Goal: Task Accomplishment & Management: Complete application form

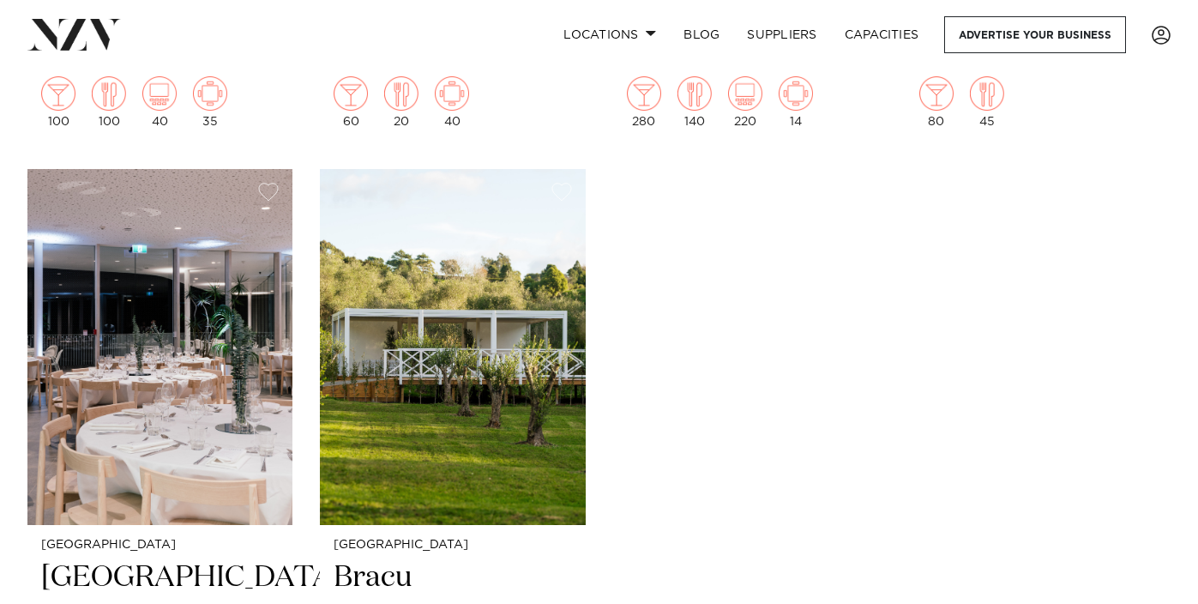
scroll to position [9375, 0]
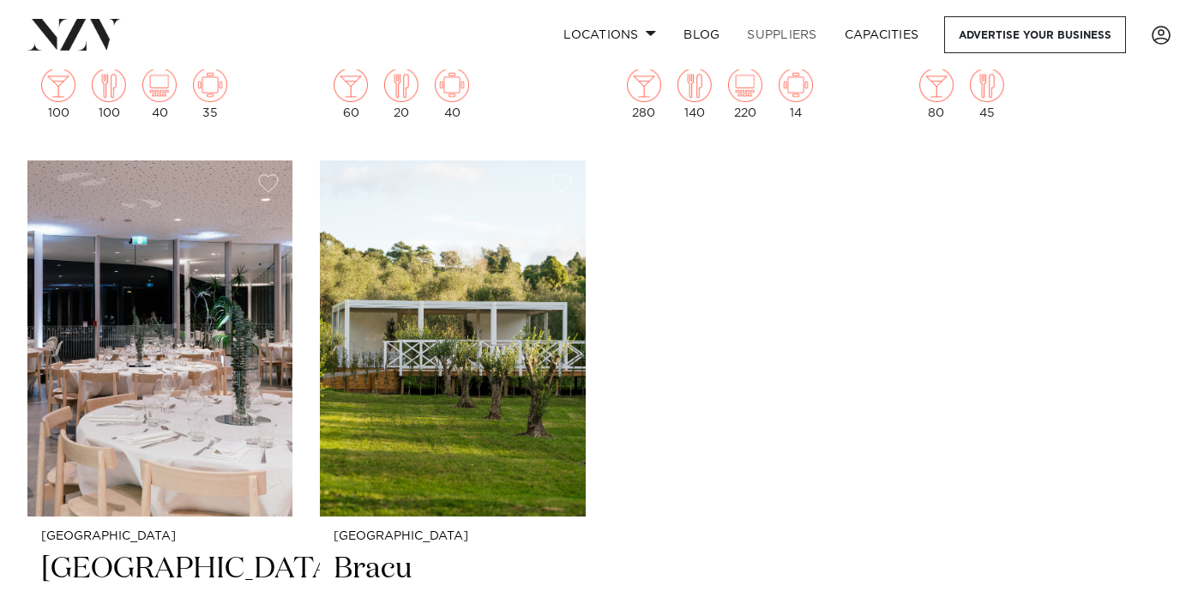
click at [762, 33] on link "SUPPLIERS" at bounding box center [781, 34] width 97 height 37
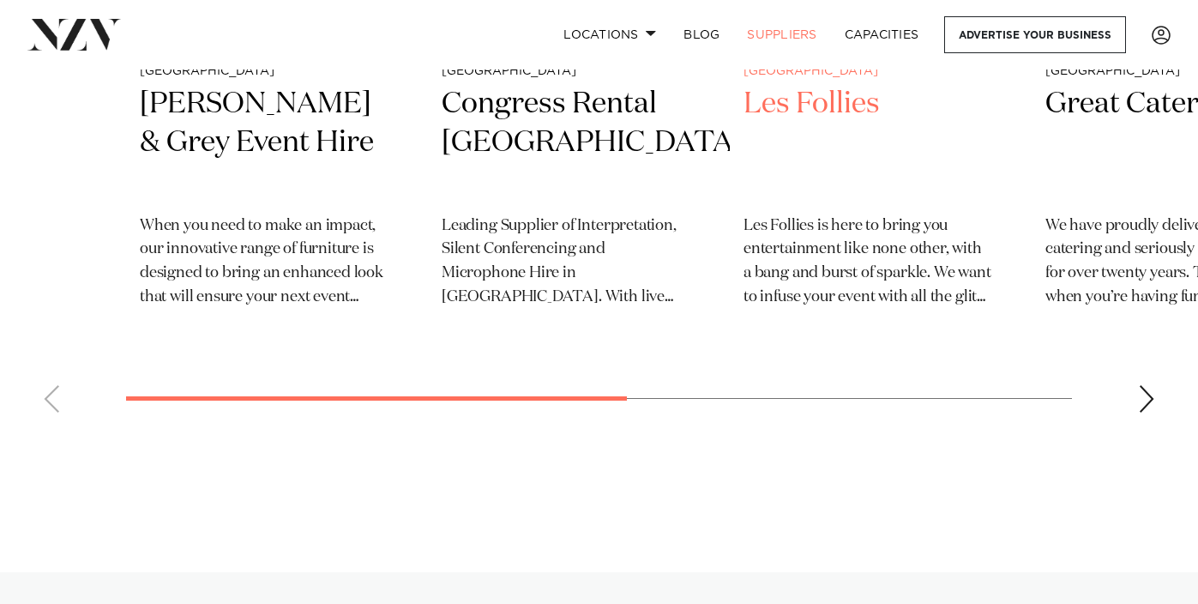
scroll to position [1028, 0]
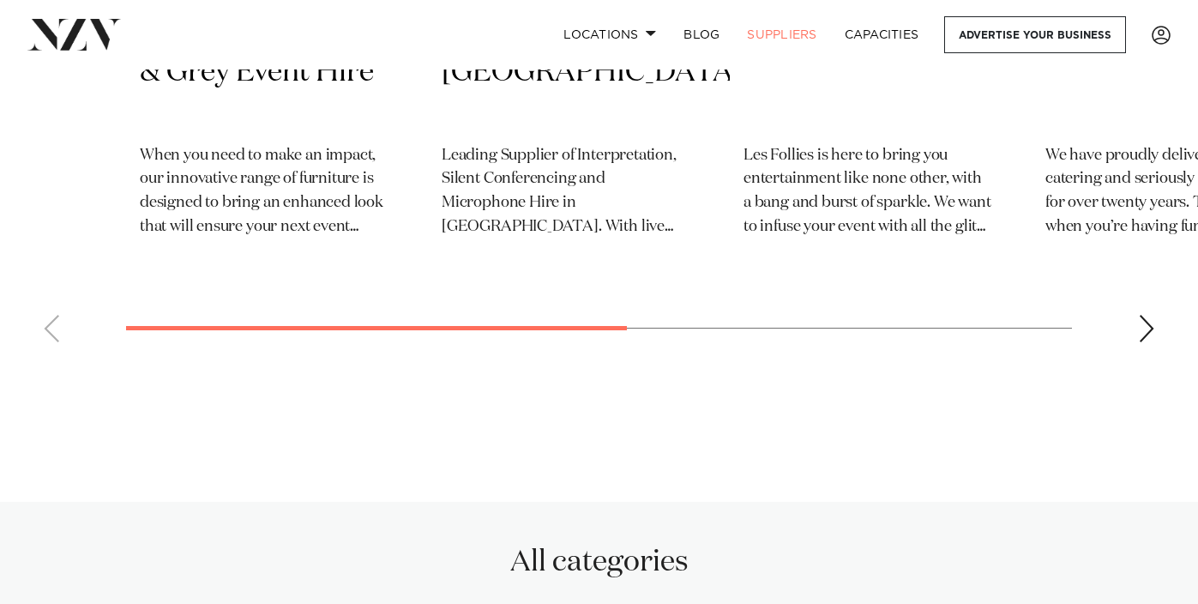
click at [1143, 334] on div "Next slide" at bounding box center [1146, 328] width 17 height 27
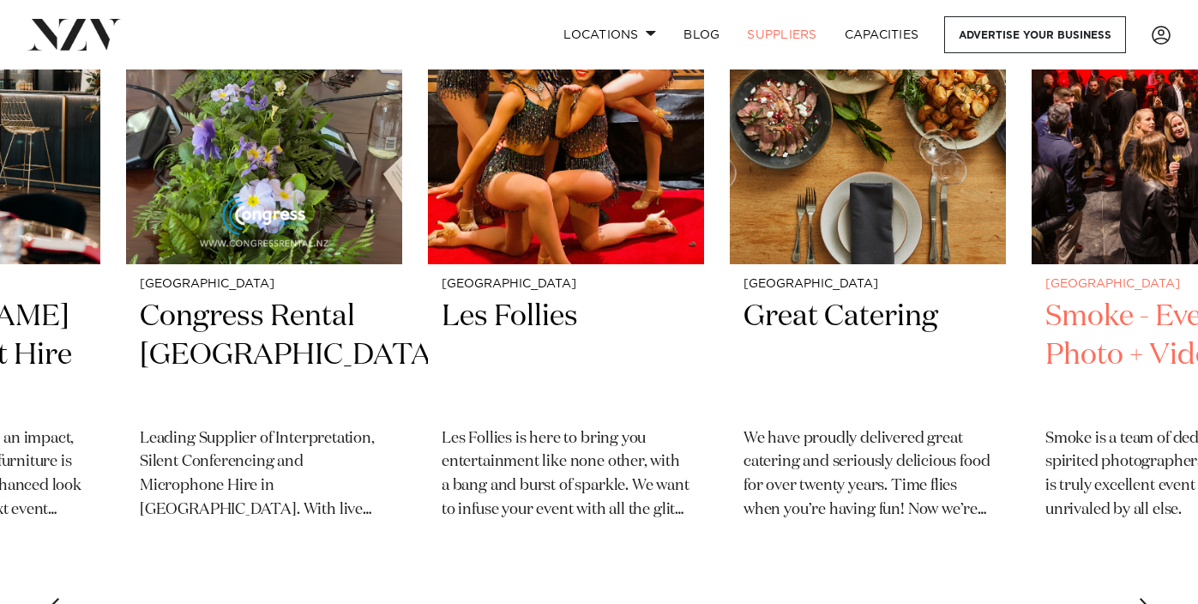
scroll to position [768, 0]
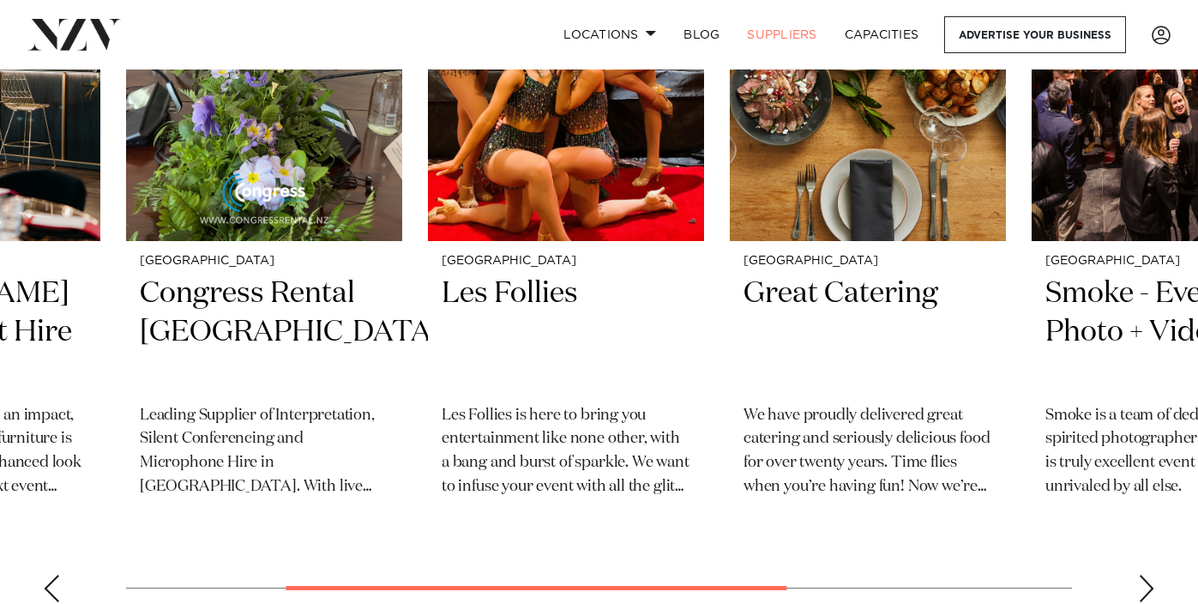
click at [1152, 585] on div "Next slide" at bounding box center [1146, 588] width 17 height 27
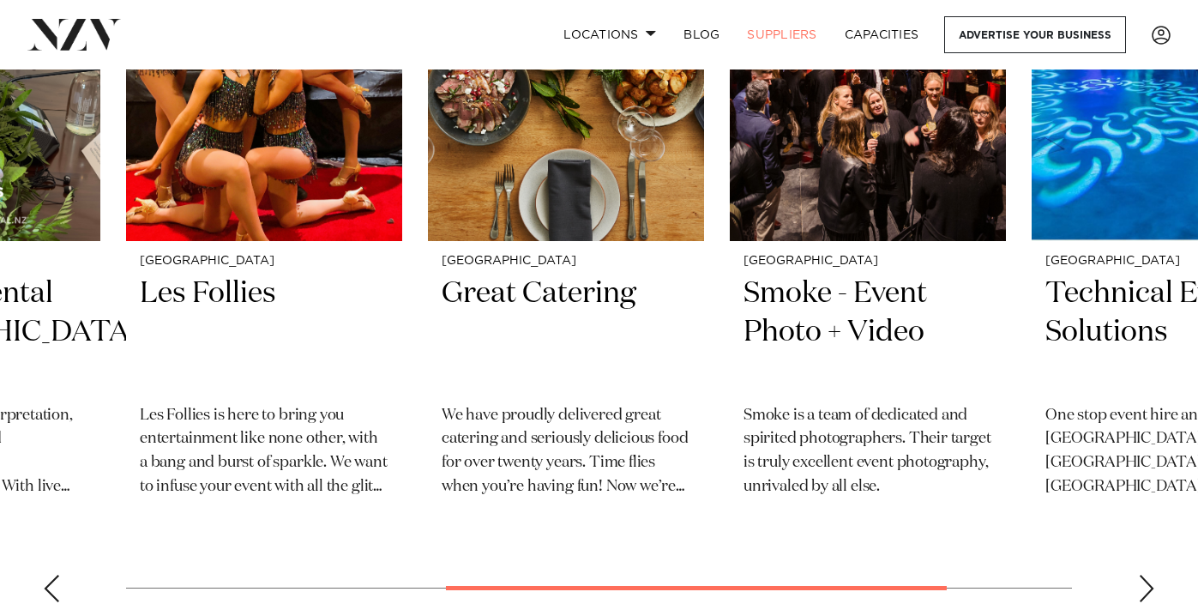
click at [1152, 585] on div "Next slide" at bounding box center [1146, 588] width 17 height 27
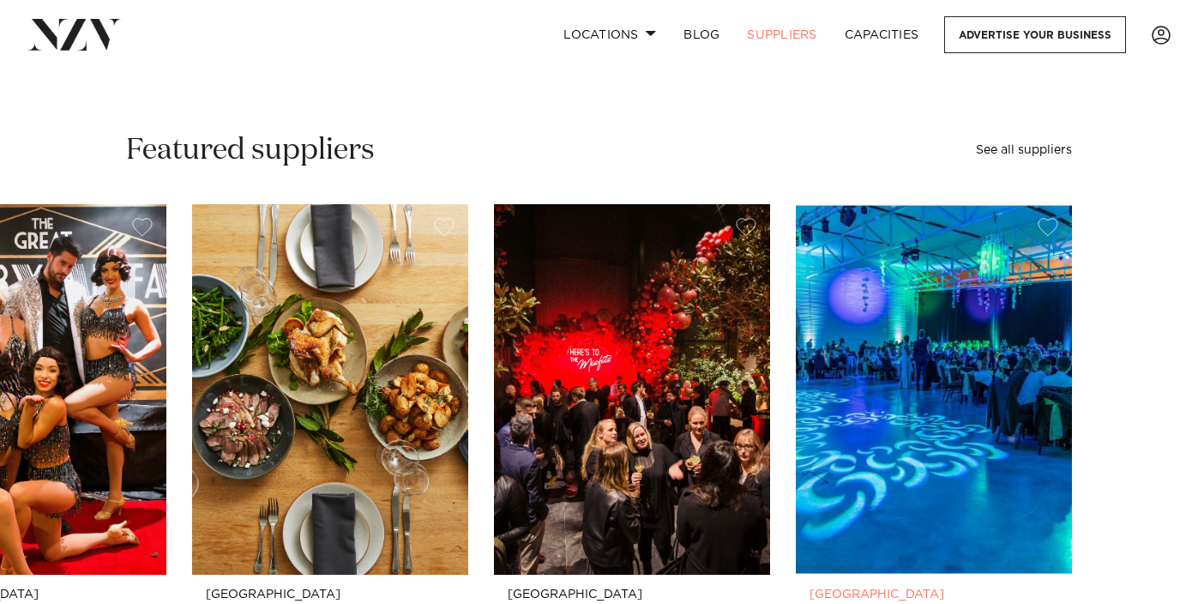
scroll to position [320, 0]
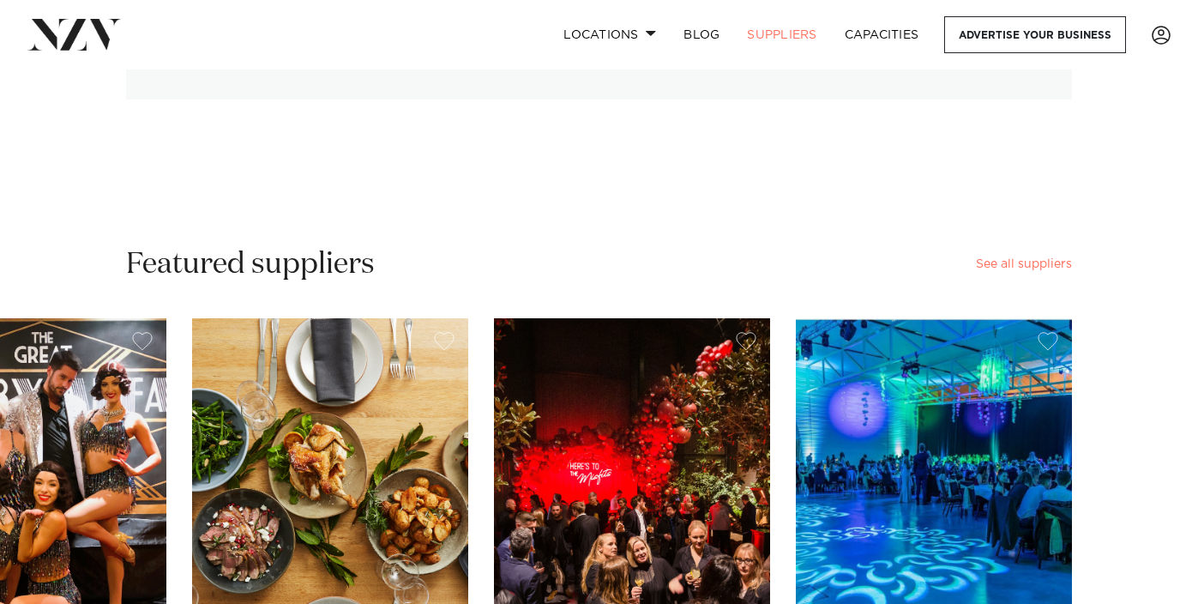
click at [1037, 262] on link "See all suppliers" at bounding box center [1024, 264] width 96 height 12
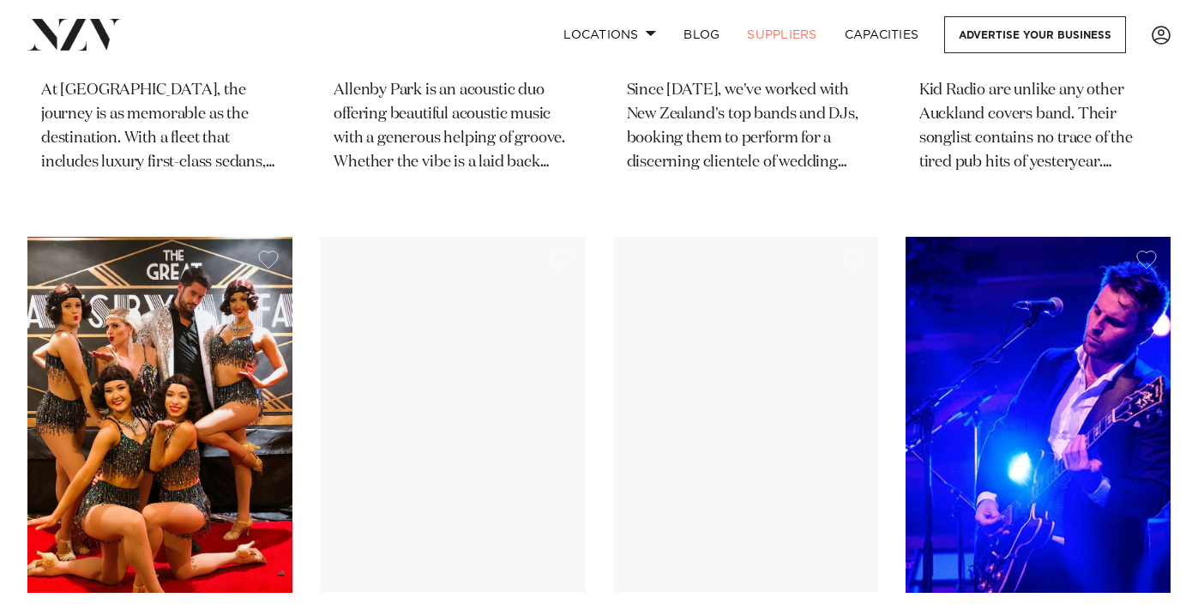
scroll to position [5700, 0]
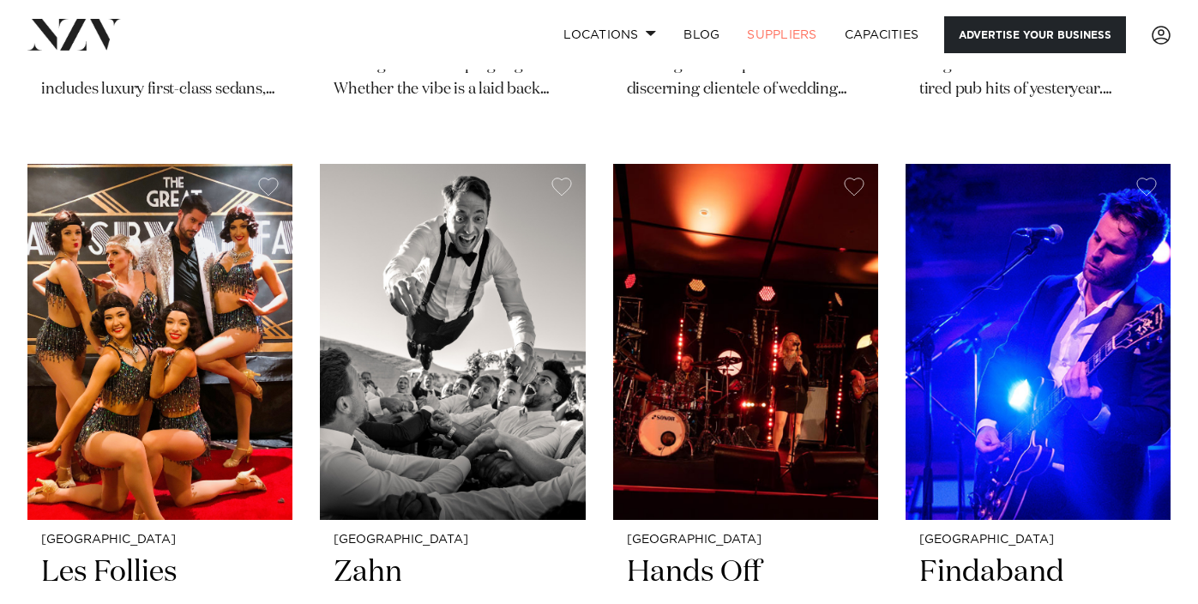
click at [1021, 41] on link "Advertise your business" at bounding box center [1035, 34] width 182 height 37
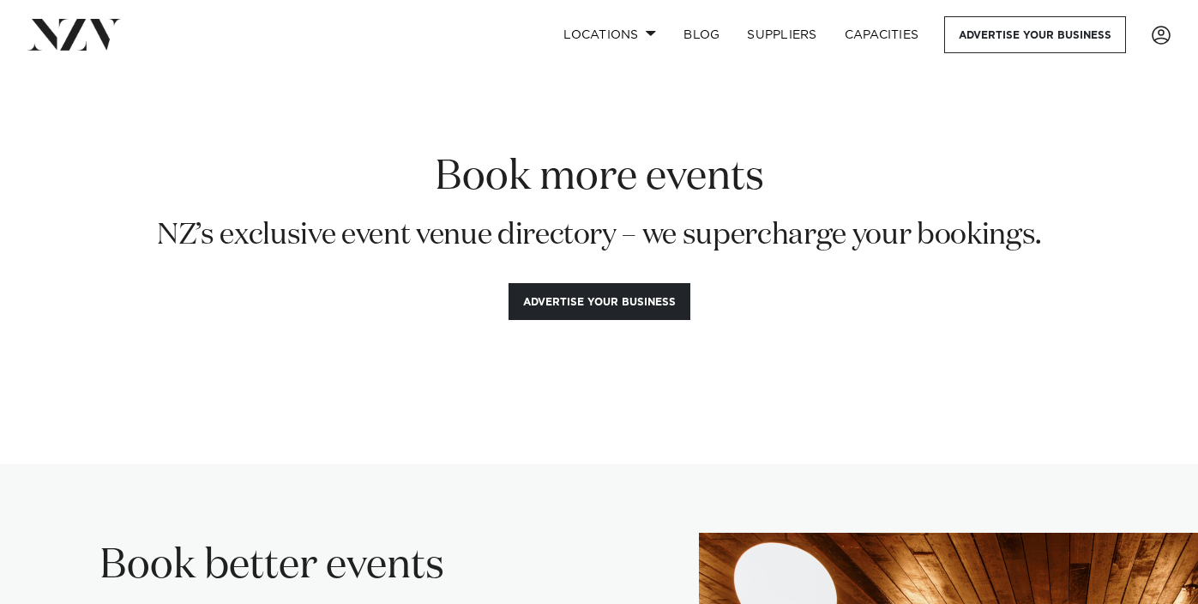
scroll to position [19, 0]
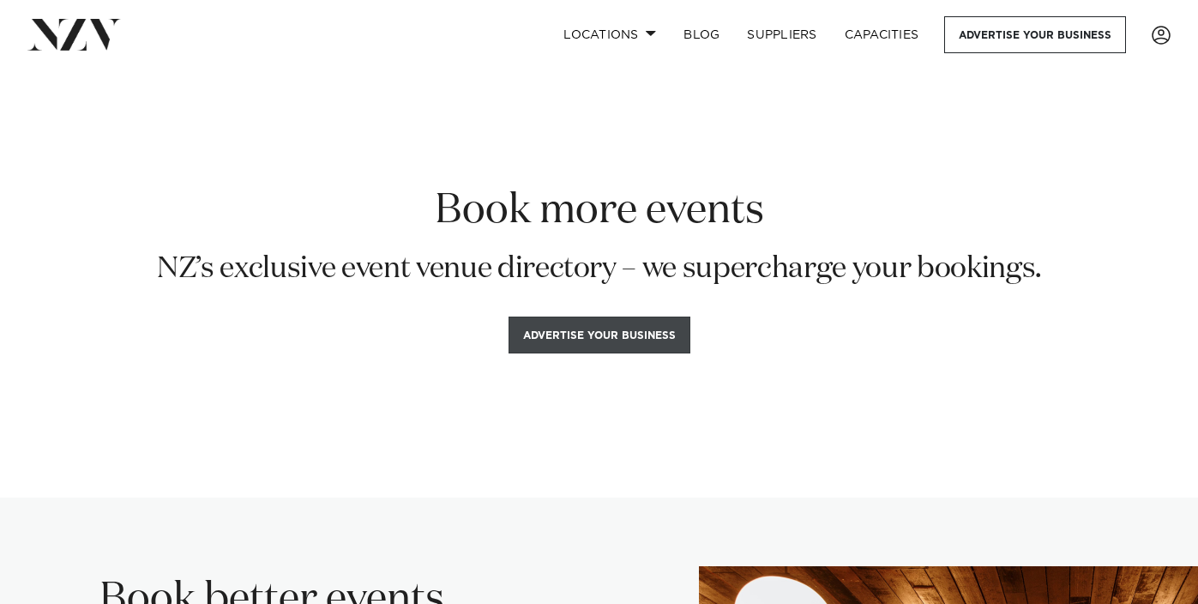
click at [594, 336] on button "Advertise your business" at bounding box center [600, 335] width 182 height 37
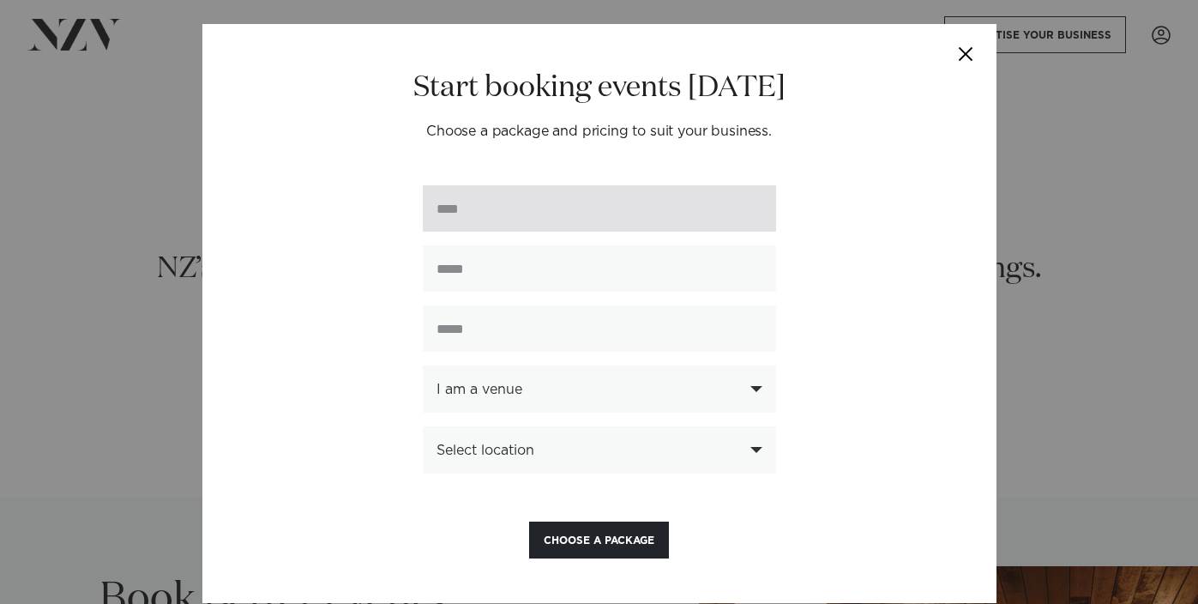
click at [446, 214] on input "text" at bounding box center [599, 208] width 353 height 46
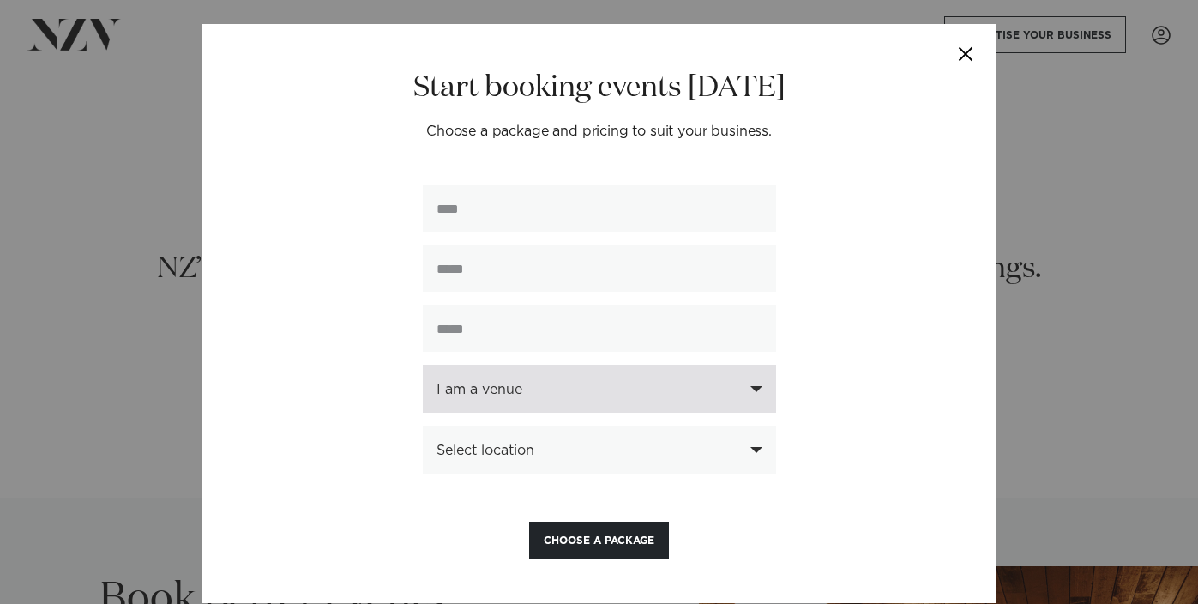
click at [760, 401] on div "I am a venue" at bounding box center [599, 388] width 353 height 47
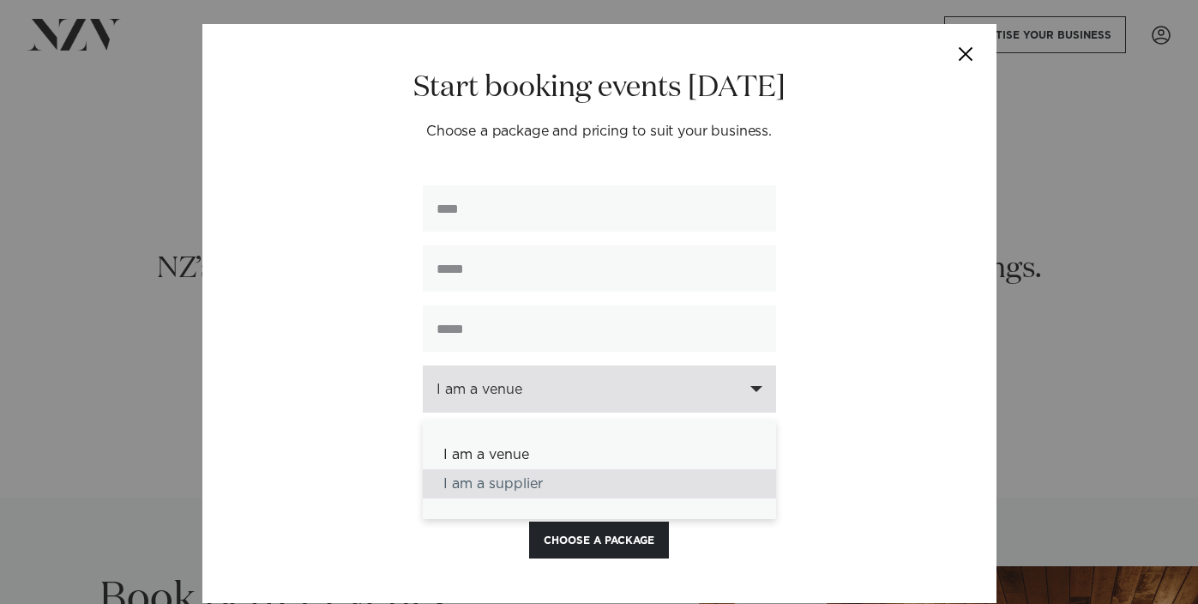
click at [582, 491] on div "I am a supplier" at bounding box center [599, 483] width 353 height 29
select select "********"
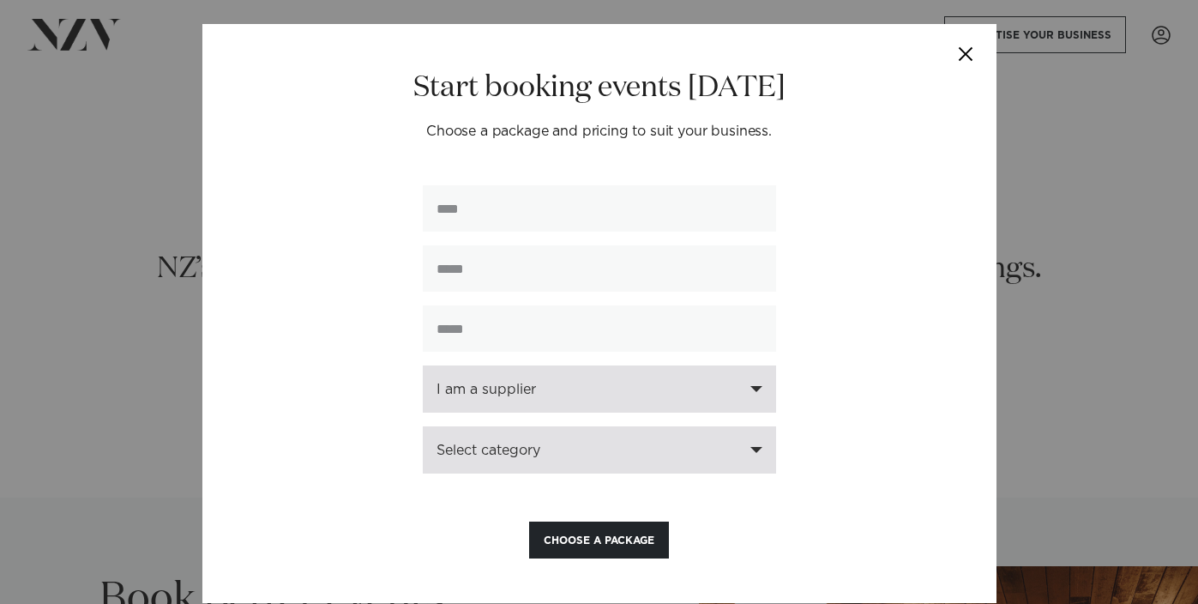
click at [516, 467] on div "Select category" at bounding box center [599, 449] width 353 height 47
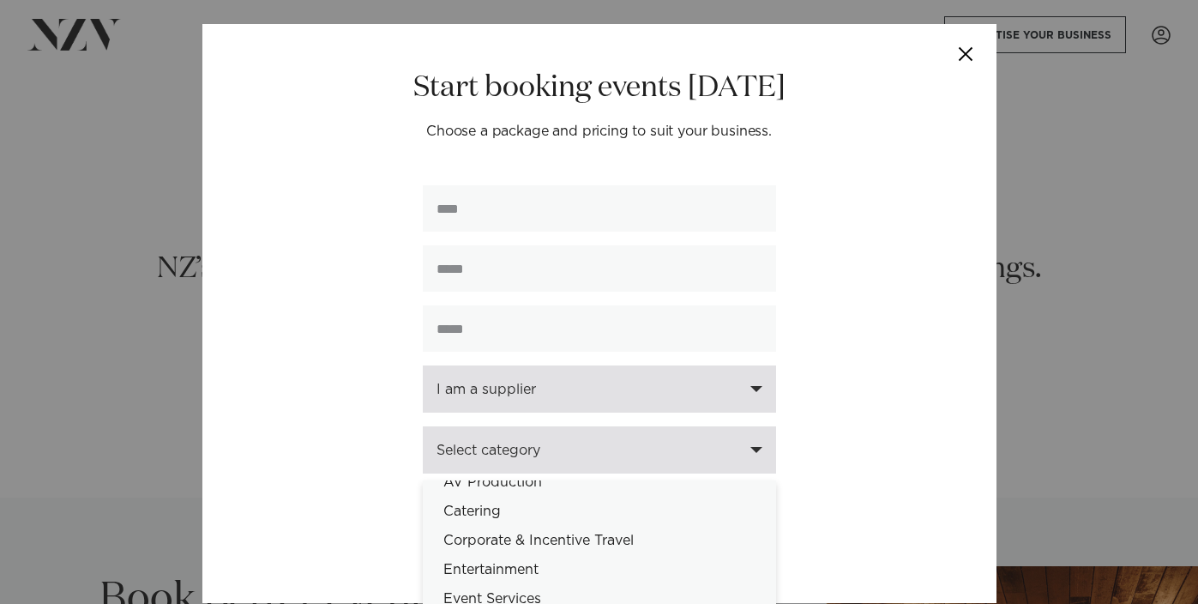
scroll to position [187, 0]
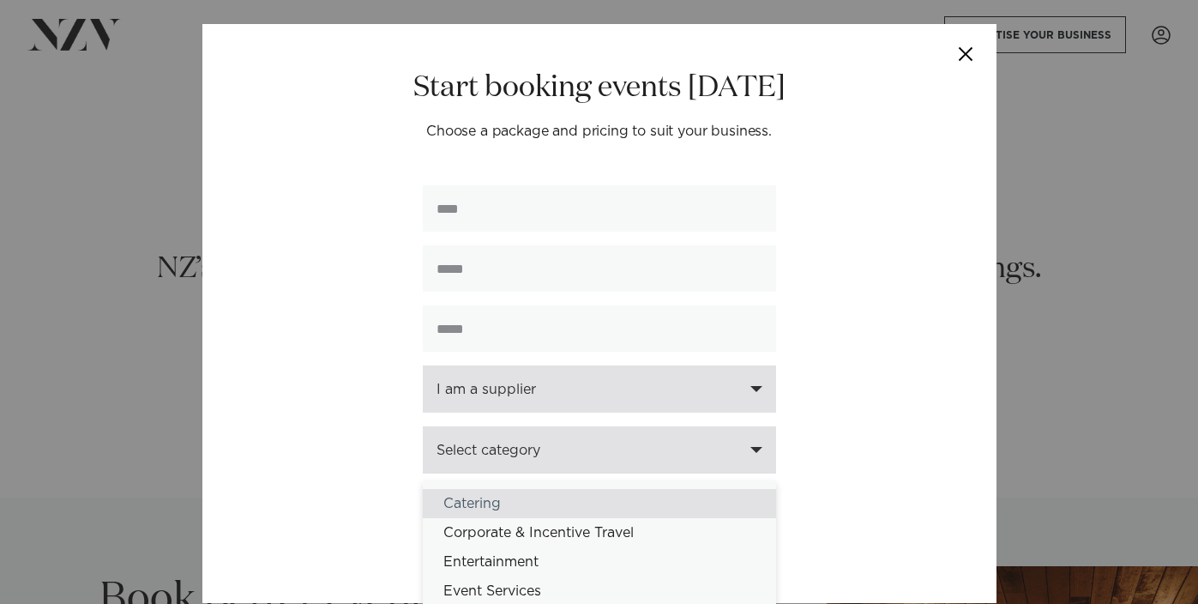
click at [493, 504] on div "Catering" at bounding box center [599, 503] width 353 height 29
select select "*"
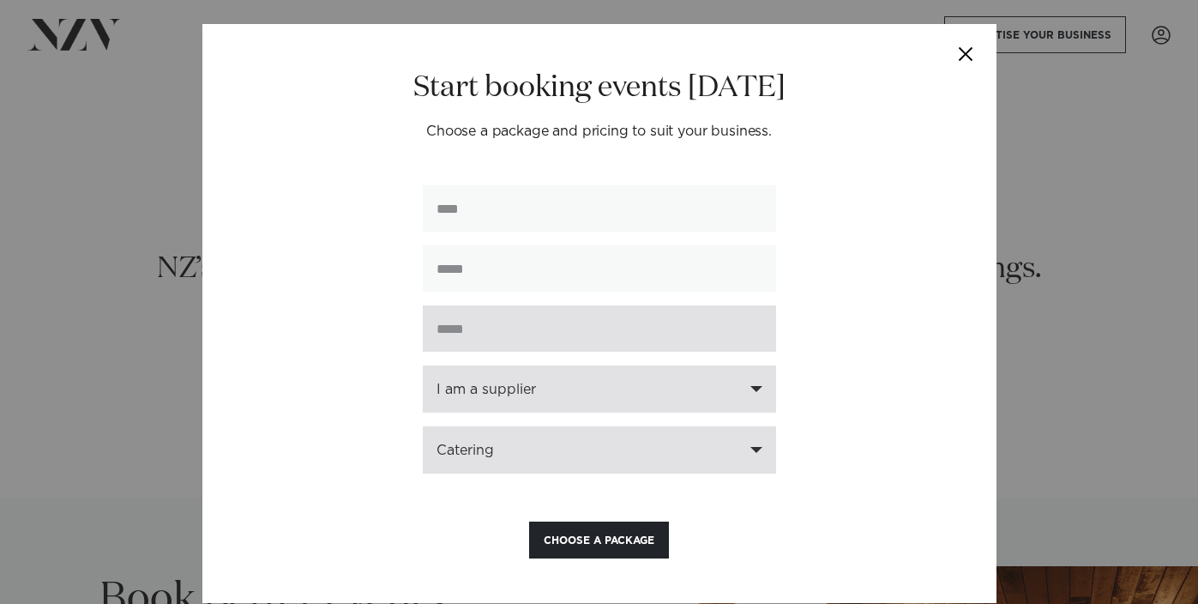
click at [479, 339] on input "text" at bounding box center [599, 328] width 353 height 46
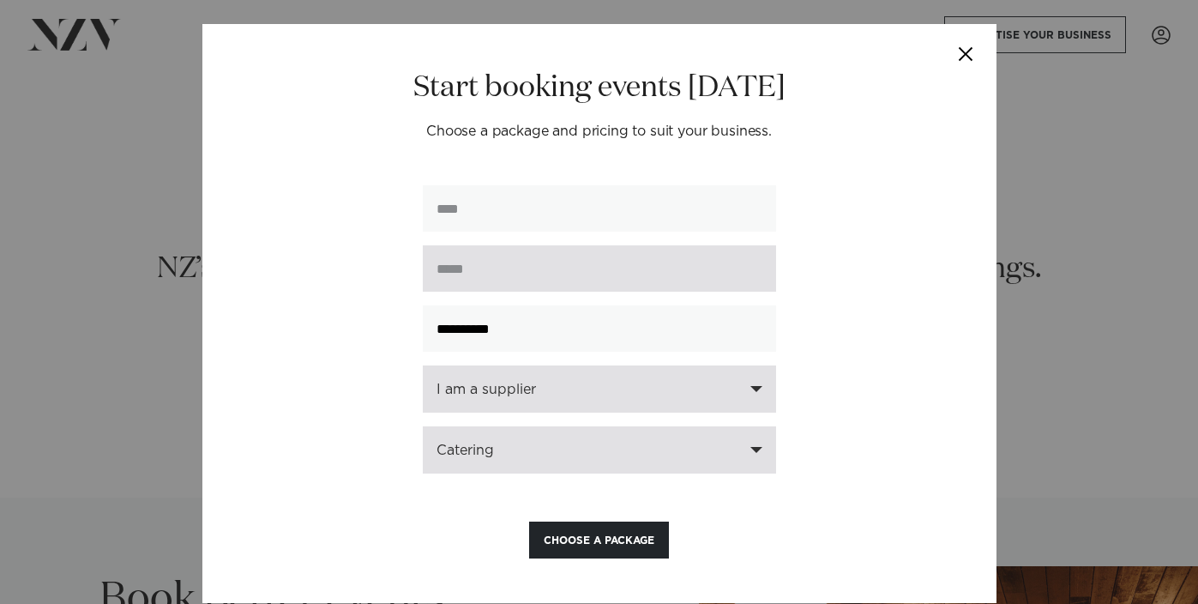
type input "**********"
click at [505, 267] on input "email" at bounding box center [599, 268] width 353 height 46
click at [528, 274] on input "email" at bounding box center [599, 268] width 353 height 46
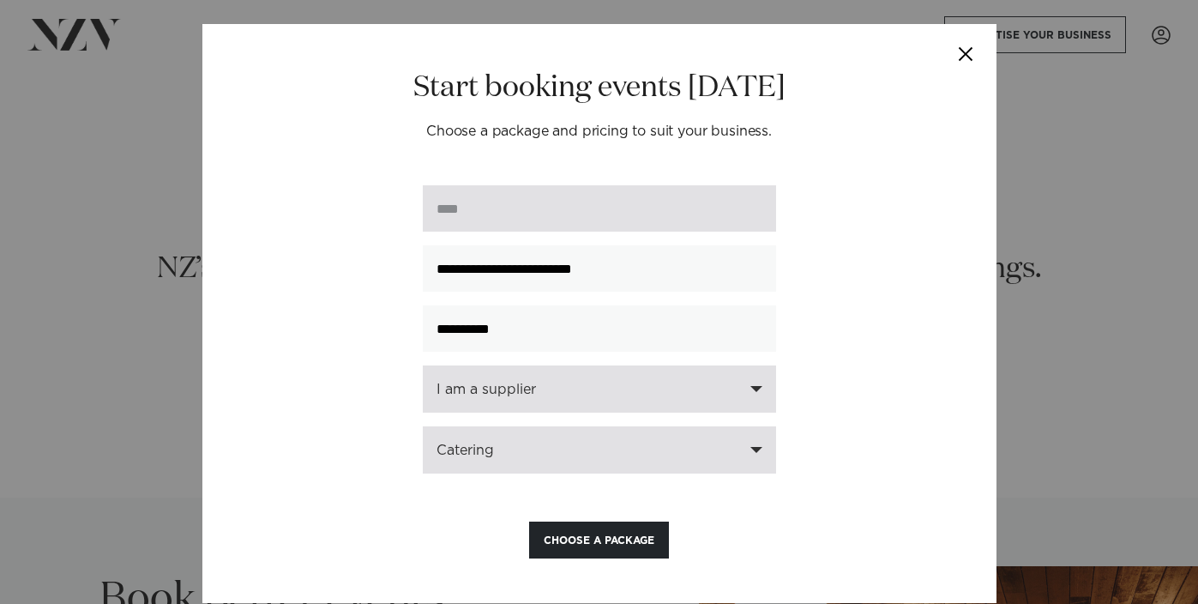
type input "**********"
click at [542, 219] on input "text" at bounding box center [599, 208] width 353 height 46
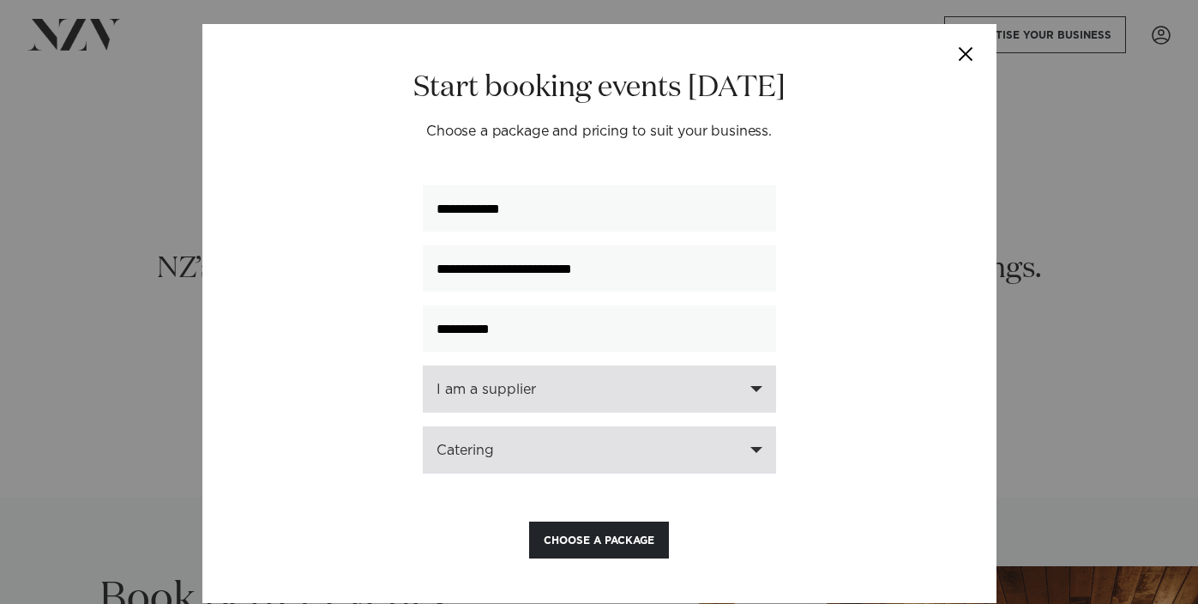
type input "**********"
click at [614, 542] on button "Choose a Package" at bounding box center [599, 540] width 140 height 37
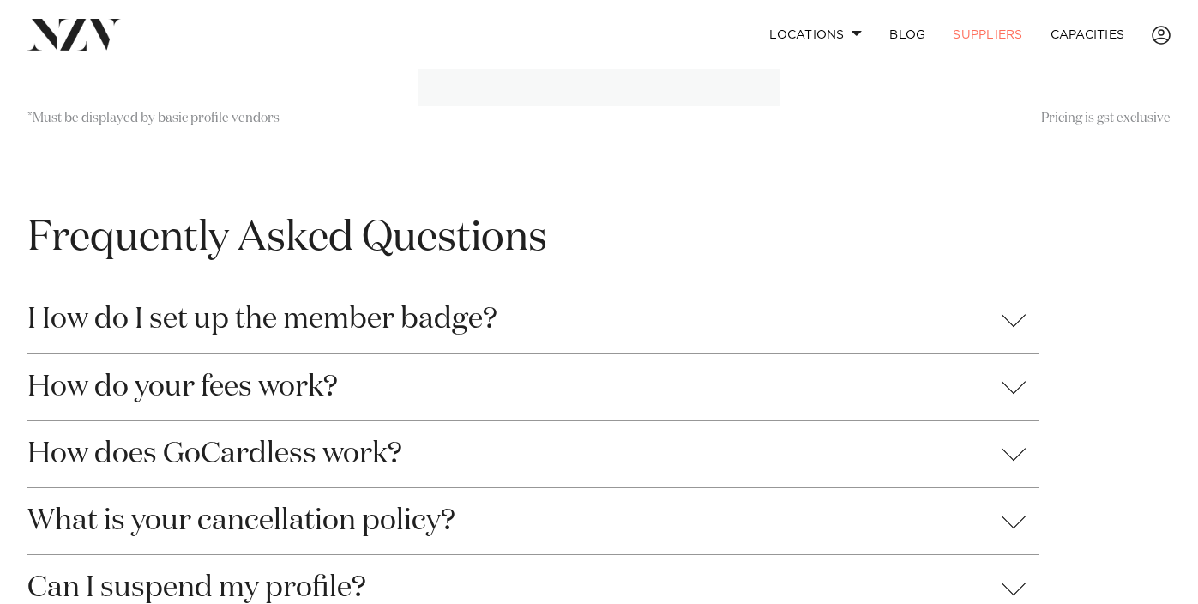
scroll to position [696, 0]
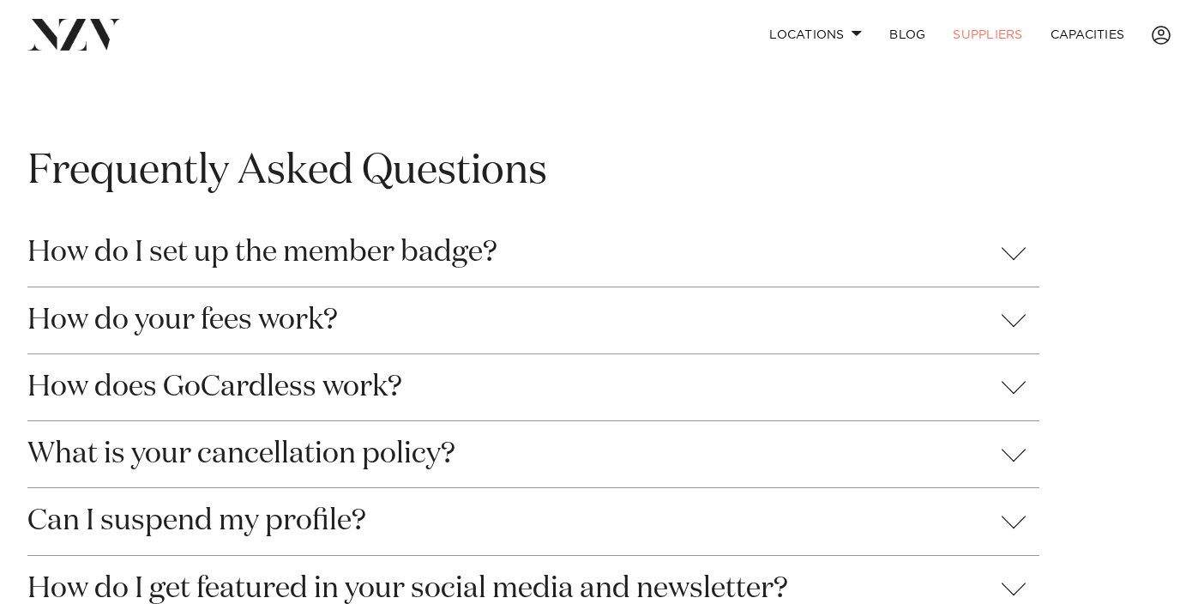
click at [424, 321] on button "How do your fees work?" at bounding box center [533, 320] width 1012 height 66
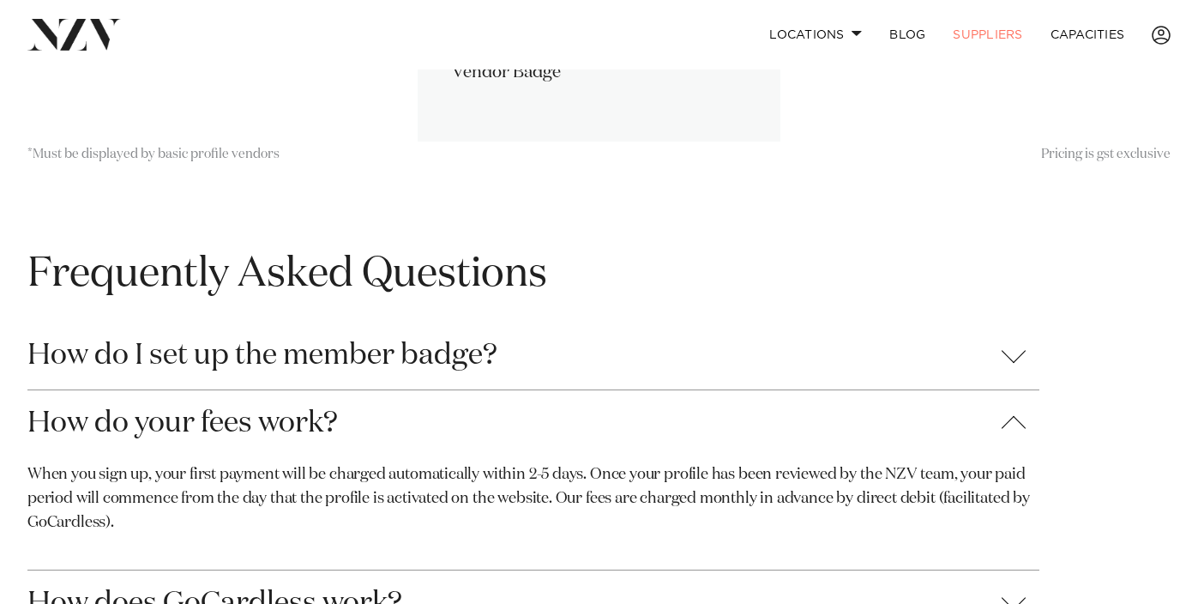
scroll to position [292, 0]
